Goal: Information Seeking & Learning: Learn about a topic

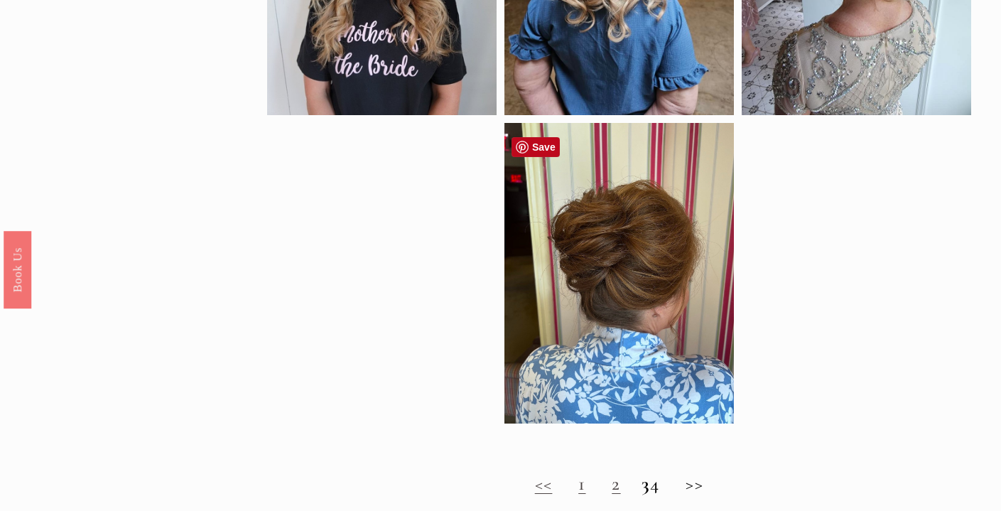
scroll to position [988, 0]
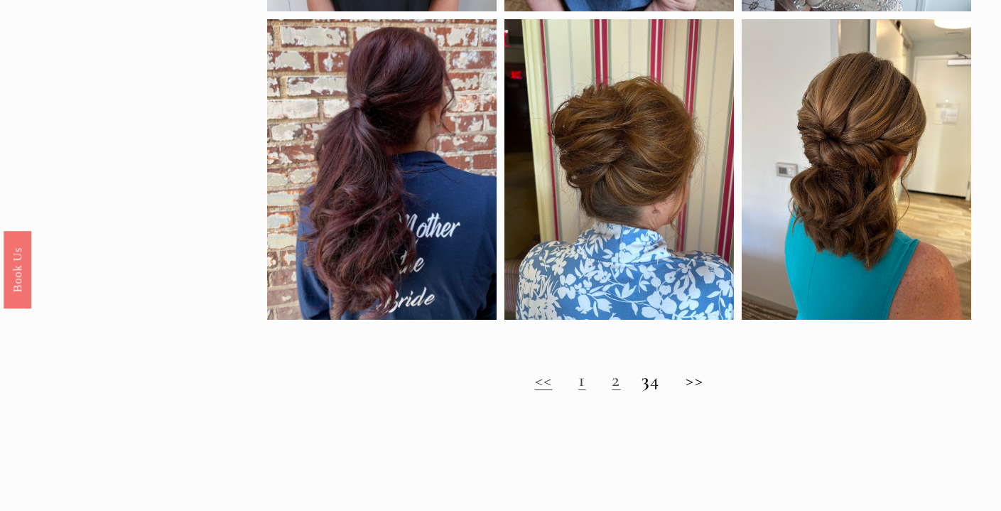
click at [612, 392] on link "2" at bounding box center [616, 379] width 9 height 23
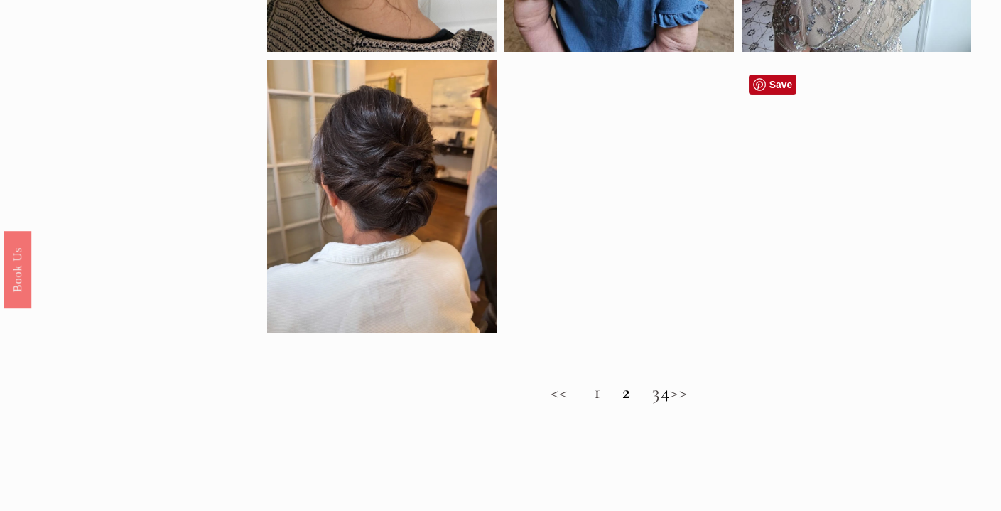
scroll to position [1006, 0]
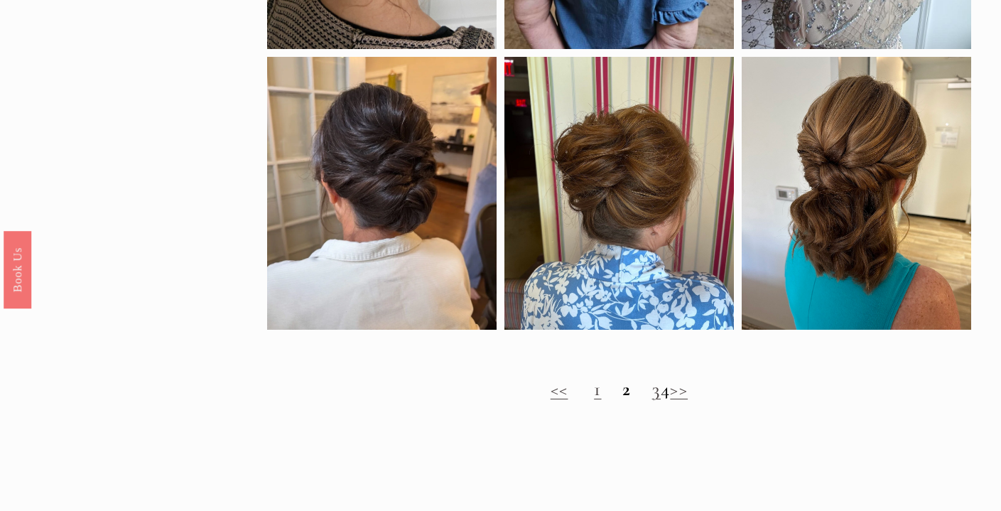
click at [652, 401] on link "3" at bounding box center [656, 388] width 9 height 23
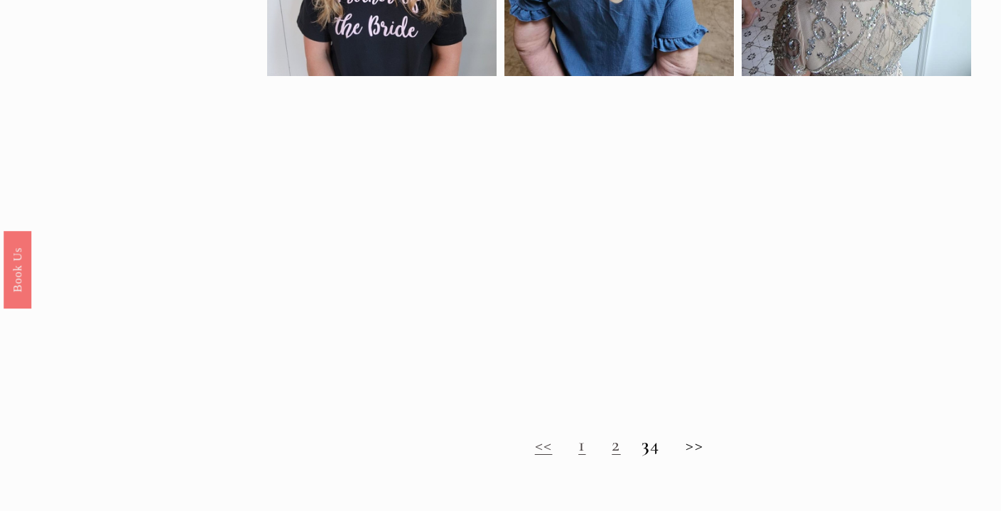
scroll to position [926, 0]
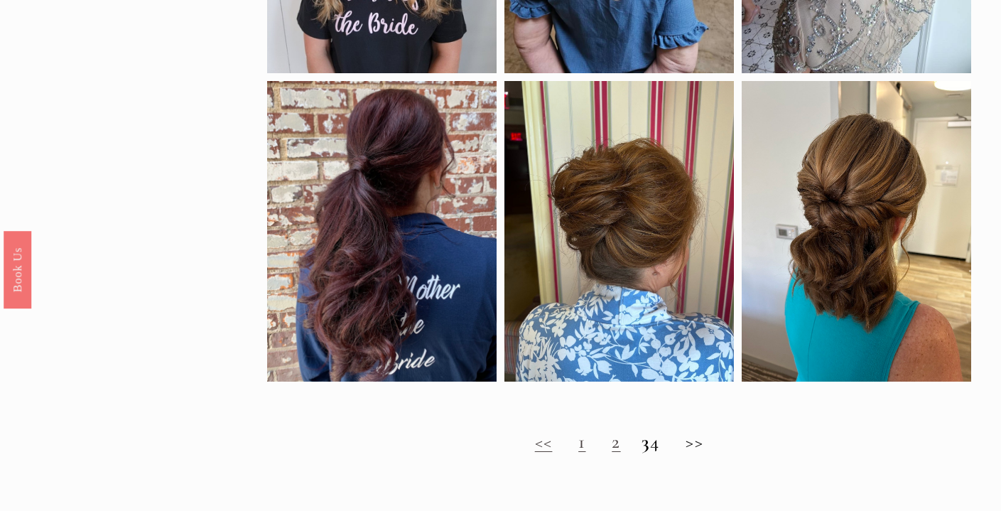
click at [664, 453] on h2 "<< 1 2 3 4 >>" at bounding box center [619, 442] width 704 height 23
click at [667, 453] on h2 "<< 1 2 3 4 >>" at bounding box center [619, 442] width 704 height 23
click at [709, 453] on h2 "<< 1 2 3 4 >>" at bounding box center [619, 442] width 704 height 23
click at [579, 453] on link "1" at bounding box center [582, 441] width 7 height 23
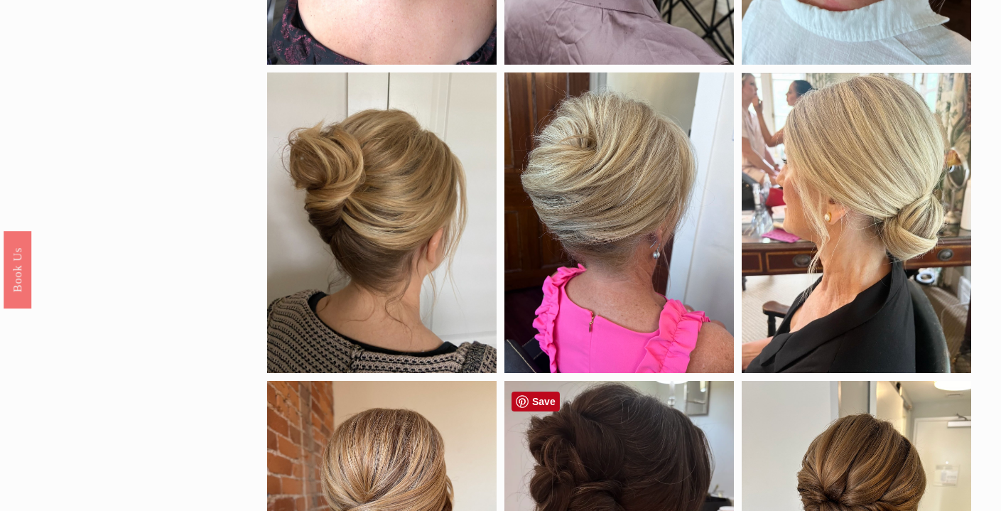
scroll to position [381, 0]
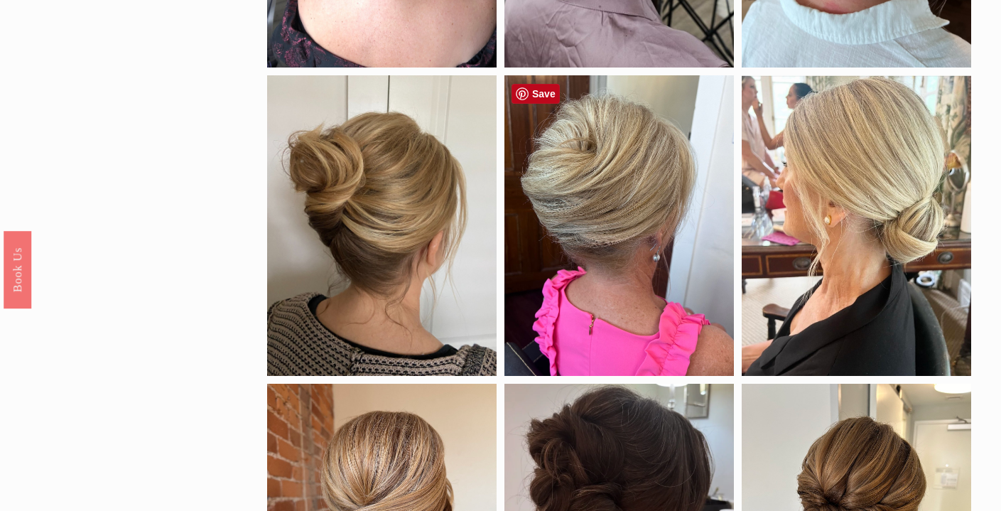
click at [623, 204] on div at bounding box center [620, 225] width 230 height 301
click at [609, 242] on div at bounding box center [620, 225] width 230 height 301
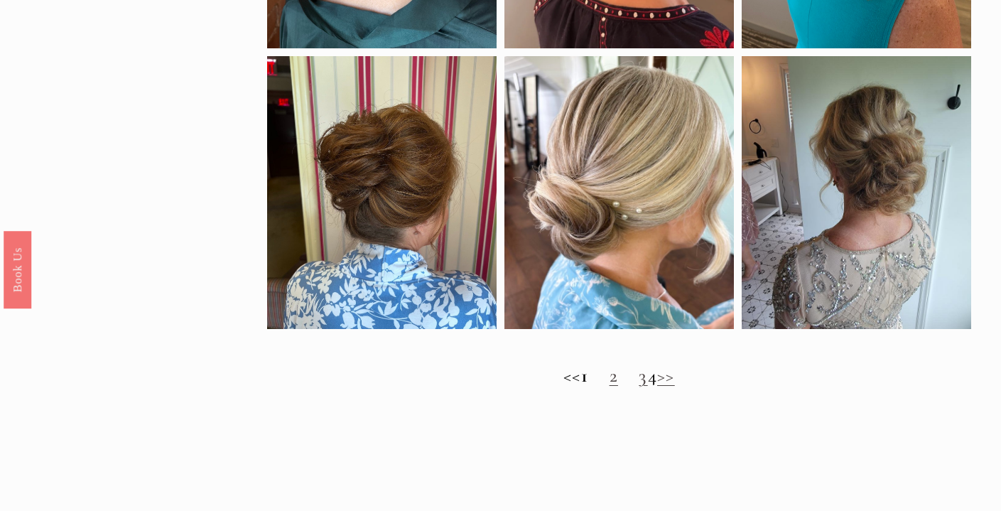
scroll to position [1180, 0]
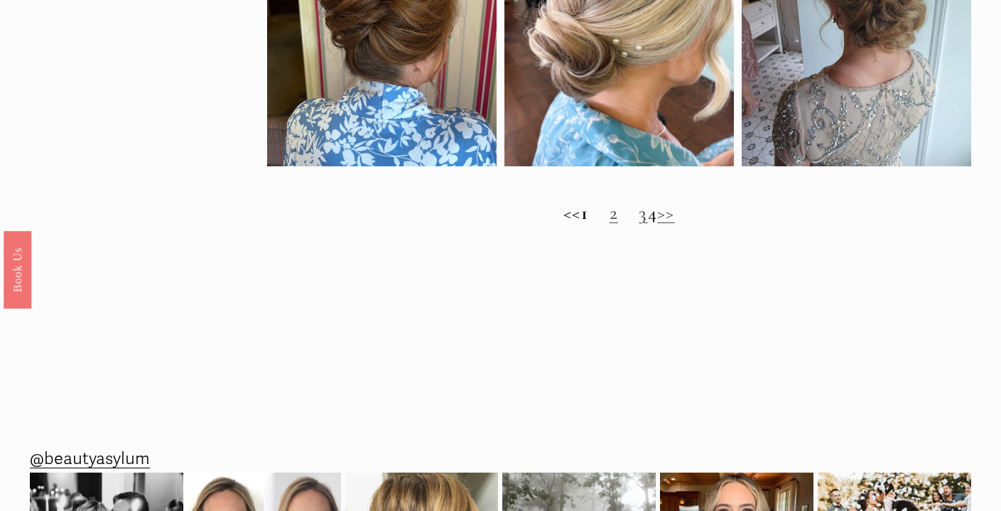
click at [581, 222] on strong "1" at bounding box center [584, 212] width 7 height 23
click at [610, 222] on link "2" at bounding box center [614, 212] width 9 height 23
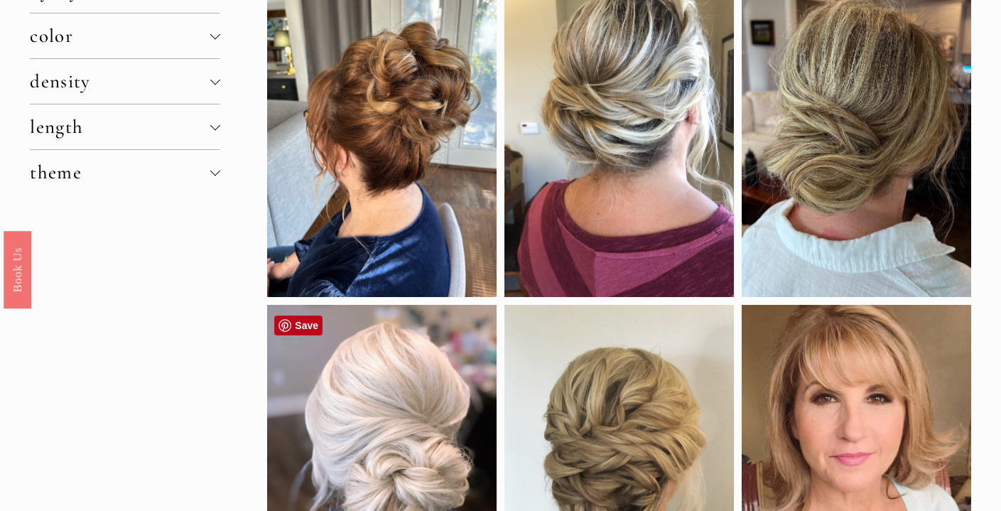
scroll to position [208, 0]
